Goal: Download file/media

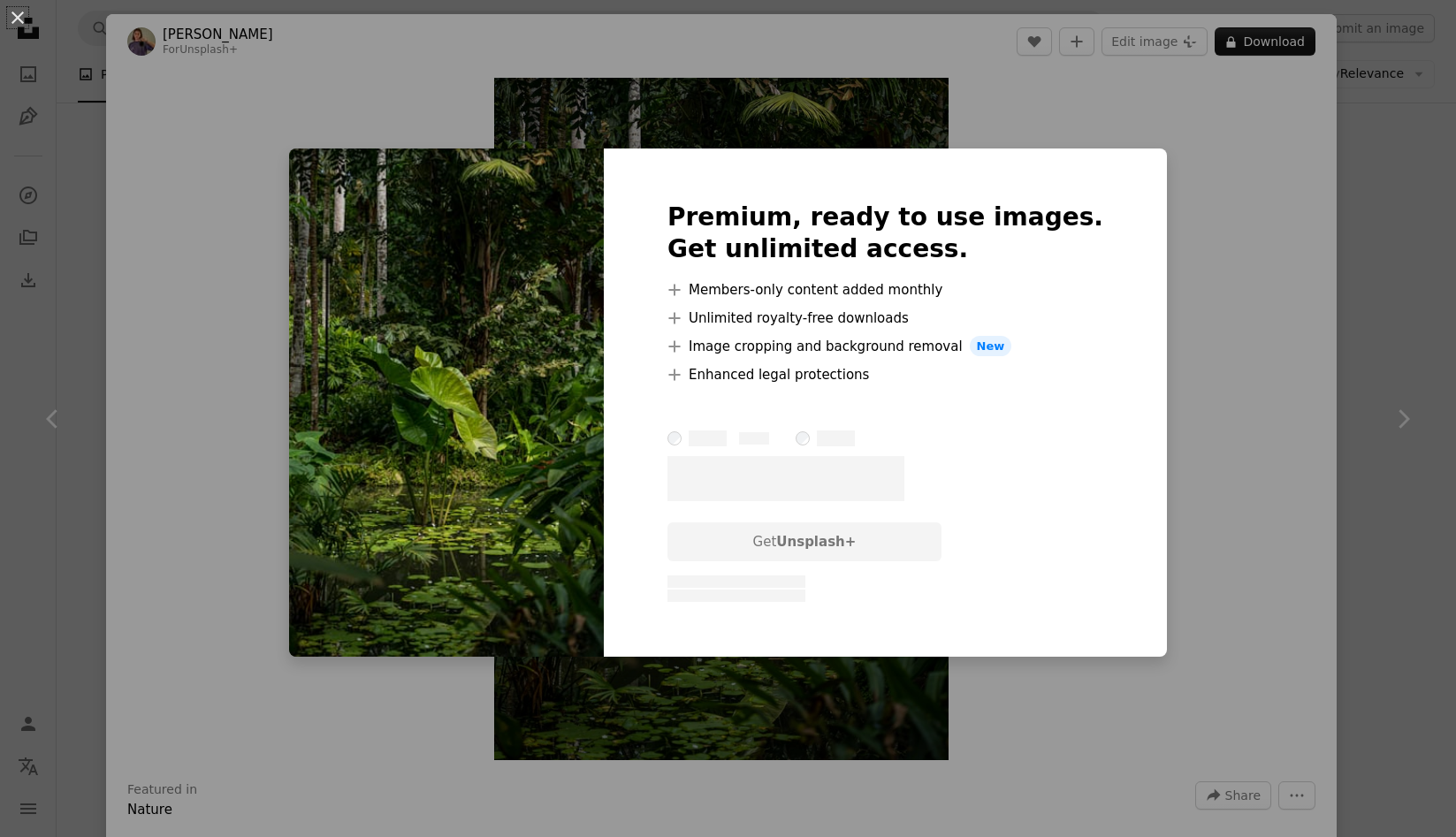
scroll to position [0, 471]
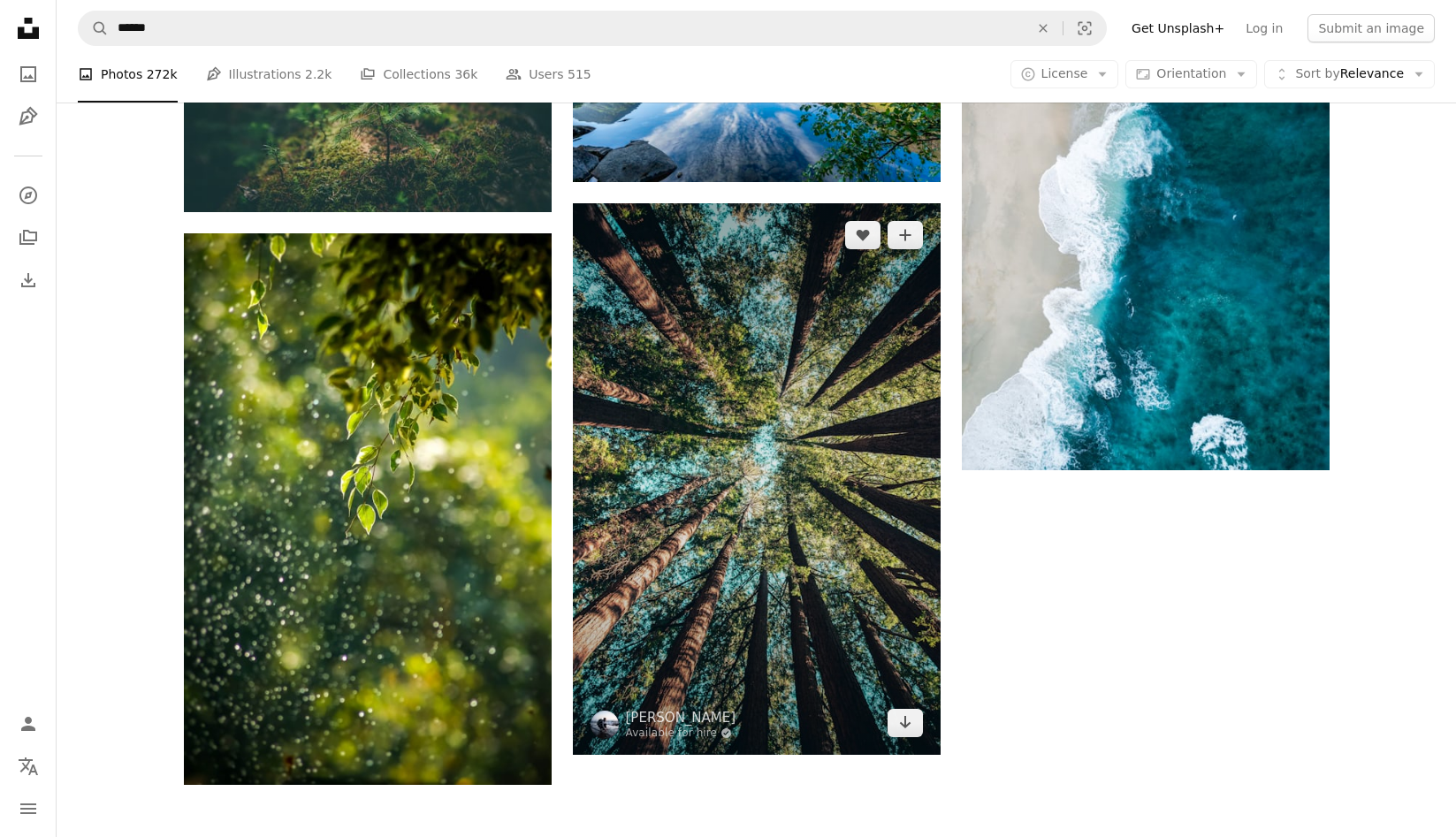
scroll to position [3335, 0]
